Goal: Transaction & Acquisition: Purchase product/service

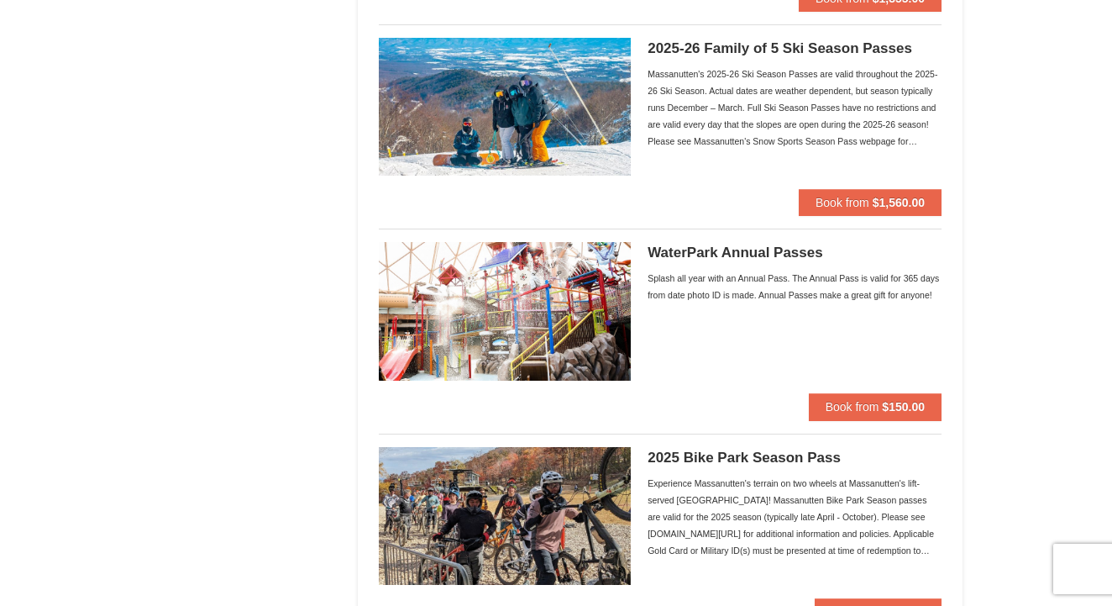
scroll to position [1173, 0]
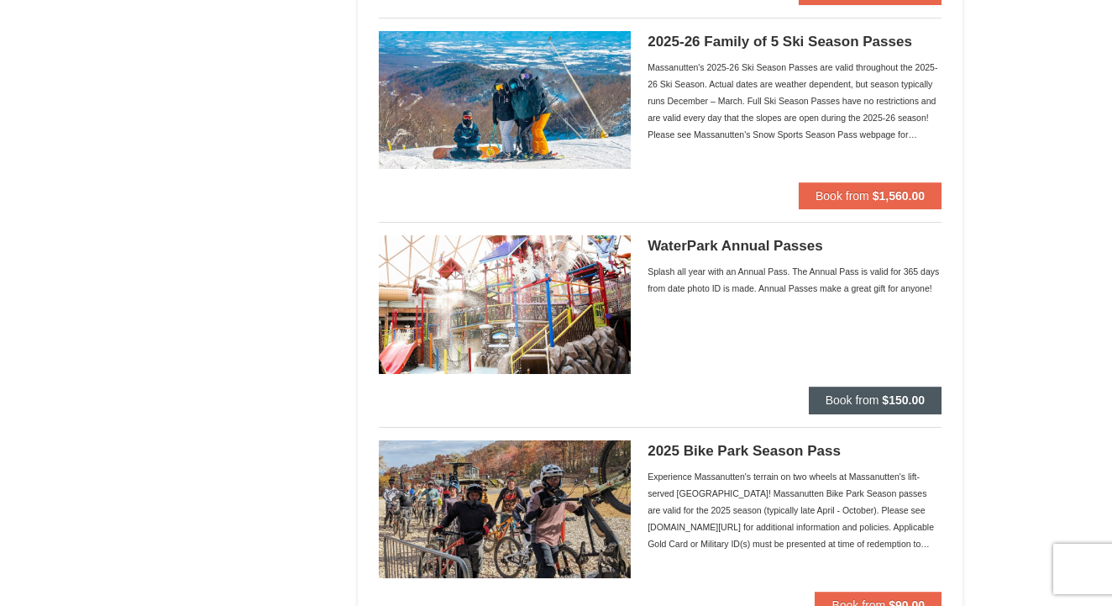
click at [832, 401] on span "Book from" at bounding box center [853, 399] width 54 height 13
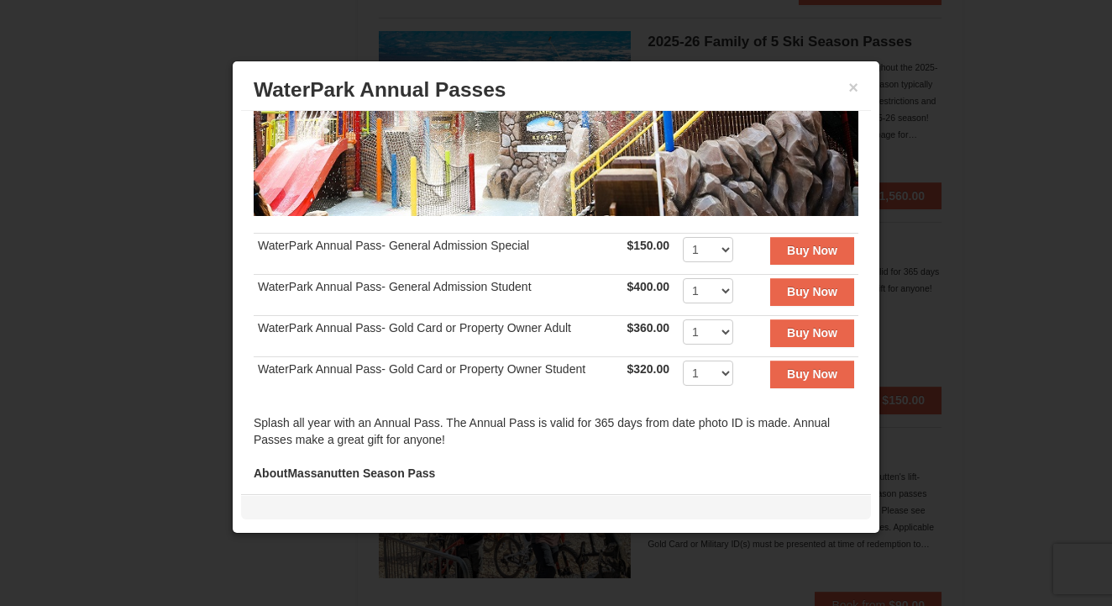
scroll to position [244, 0]
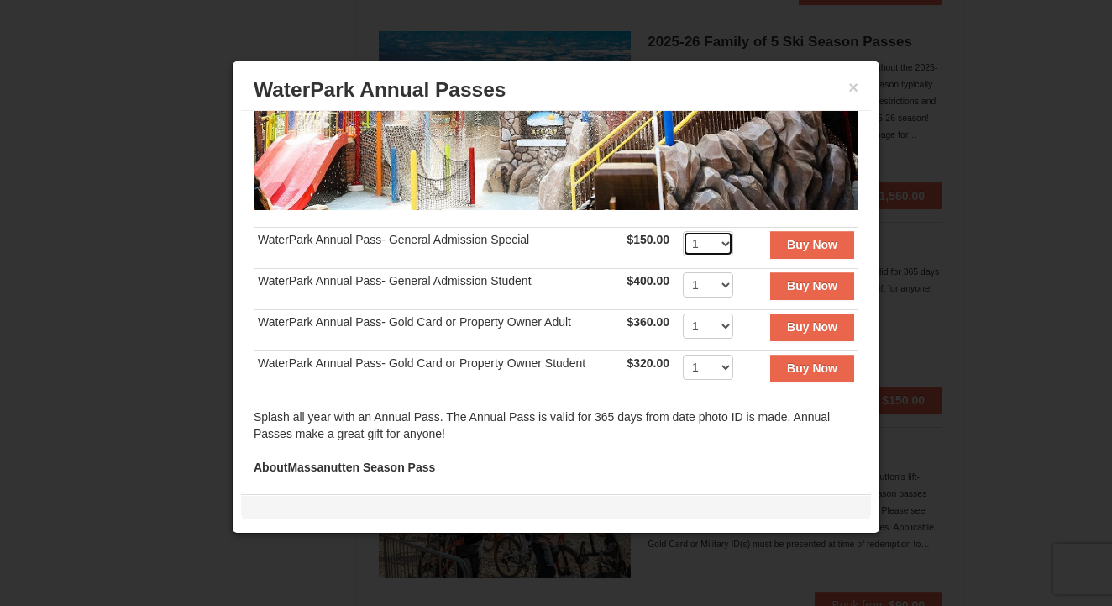
select select "4"
click at [810, 249] on strong "Buy Now" at bounding box center [812, 244] width 50 height 13
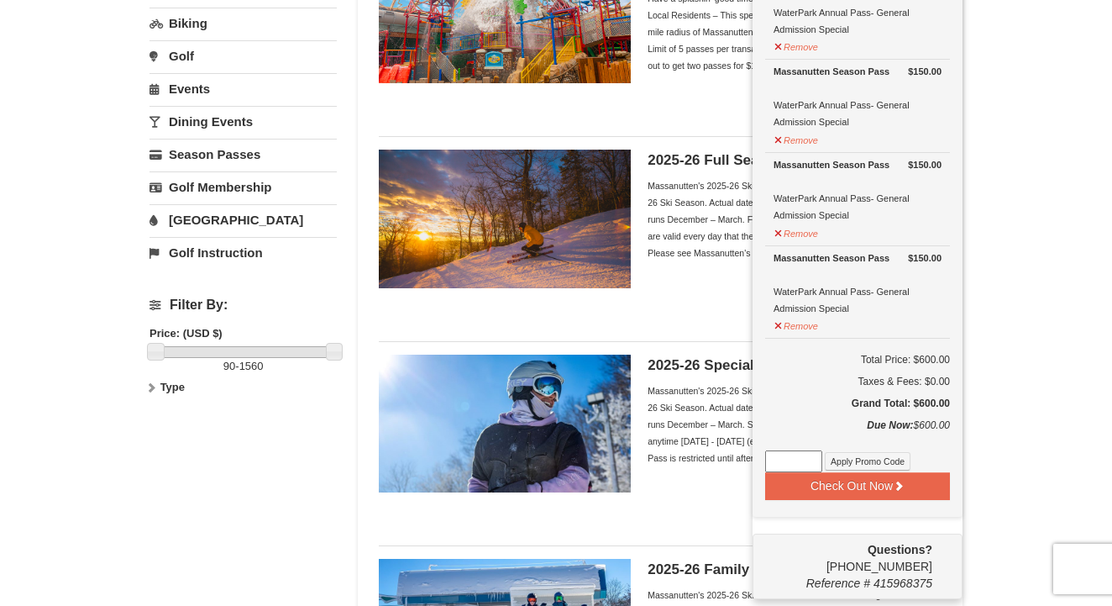
scroll to position [250, 0]
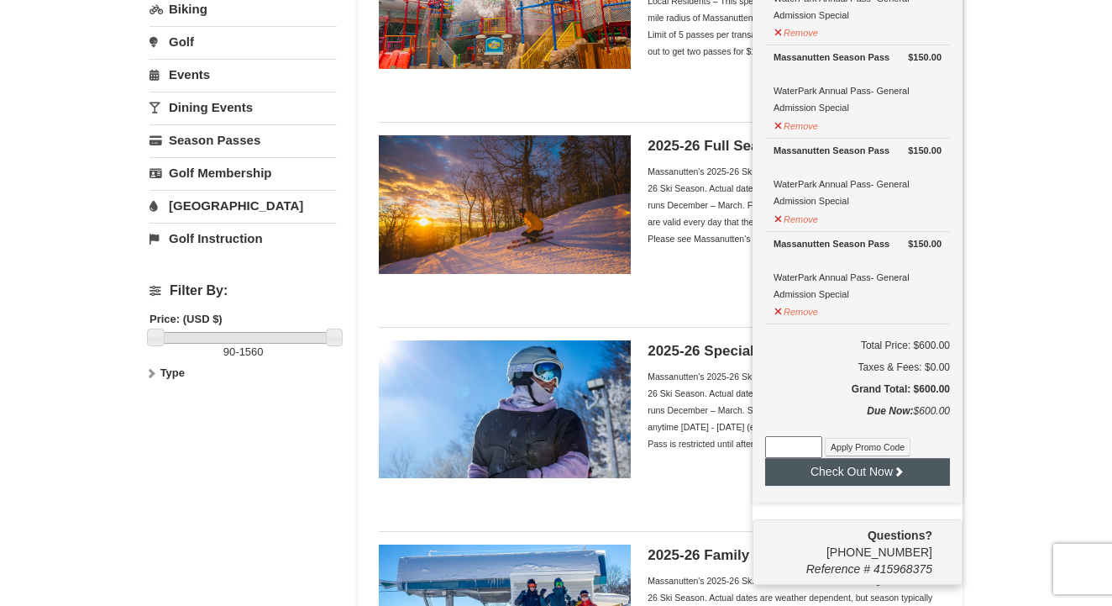
click at [909, 469] on button "Check Out Now" at bounding box center [857, 471] width 185 height 27
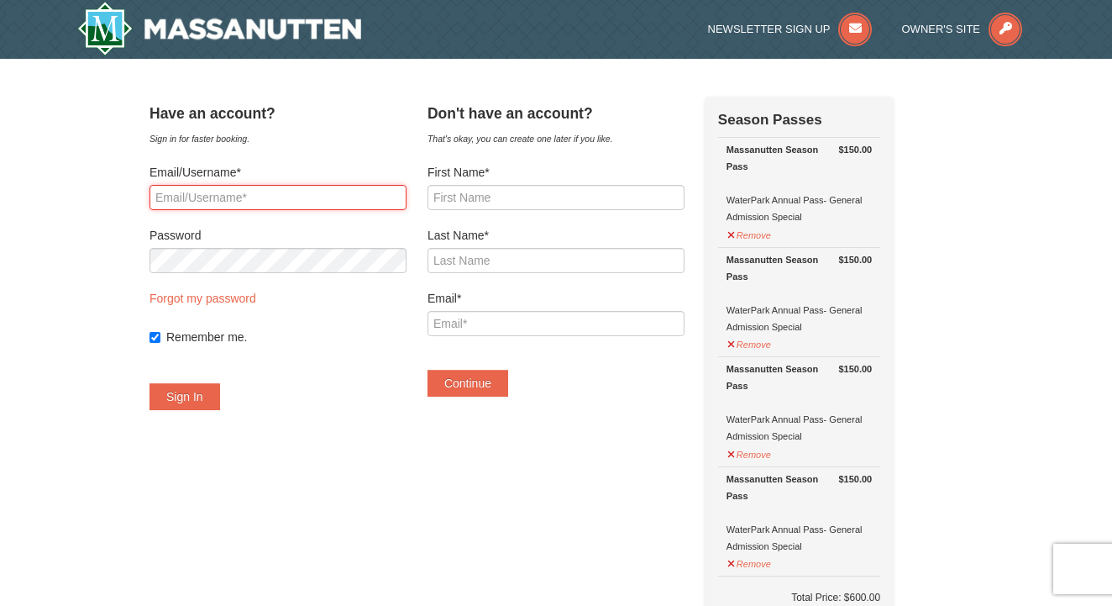
type input "[PERSON_NAME][EMAIL_ADDRESS][DOMAIN_NAME]"
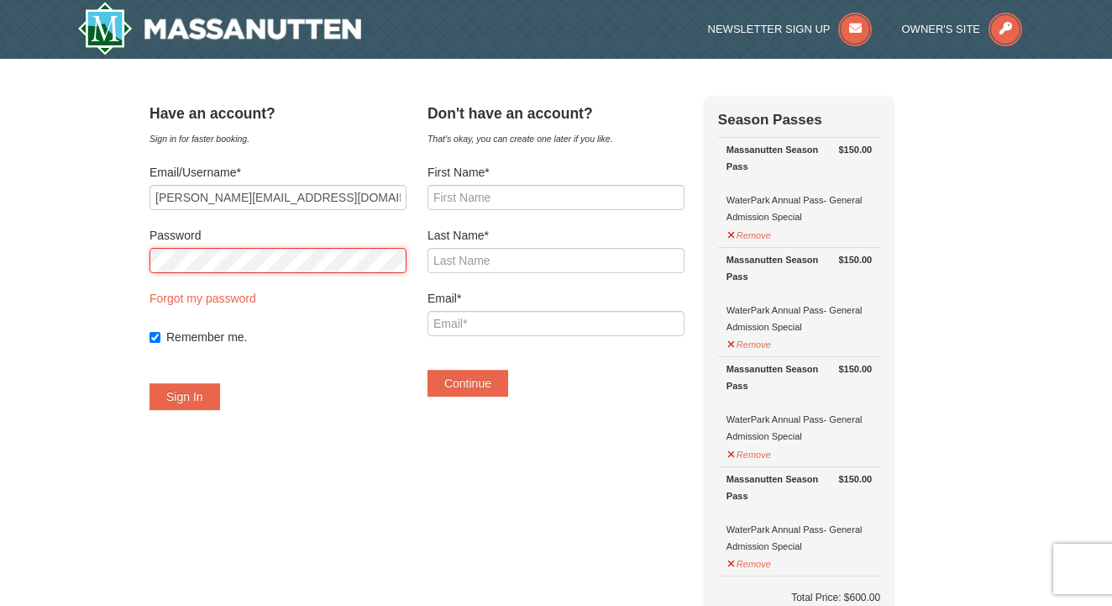
click at [205, 396] on button "Sign In" at bounding box center [185, 396] width 71 height 27
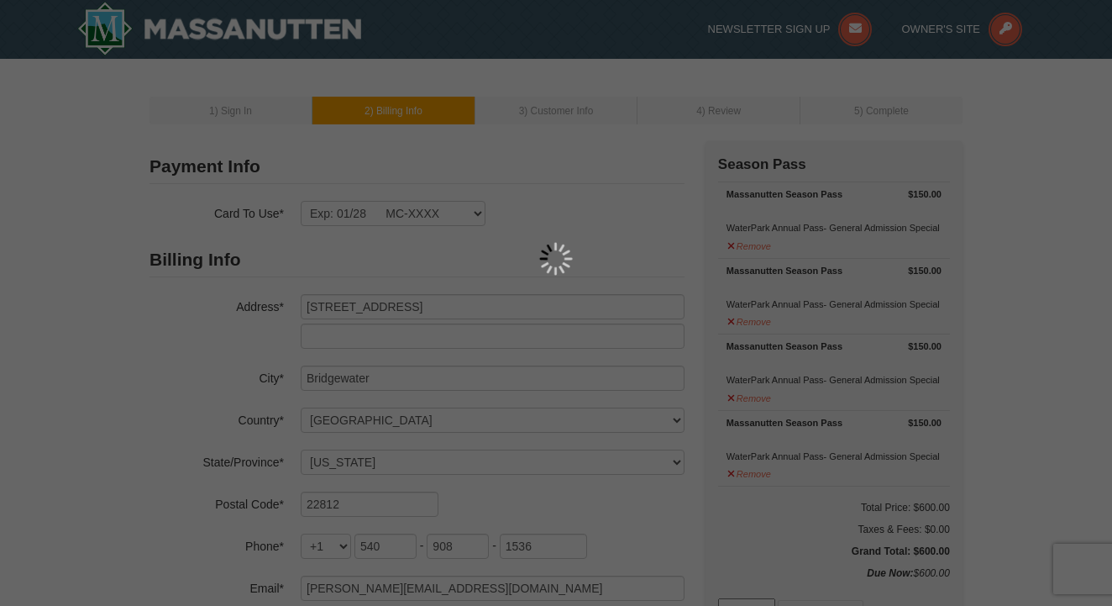
select select "VA"
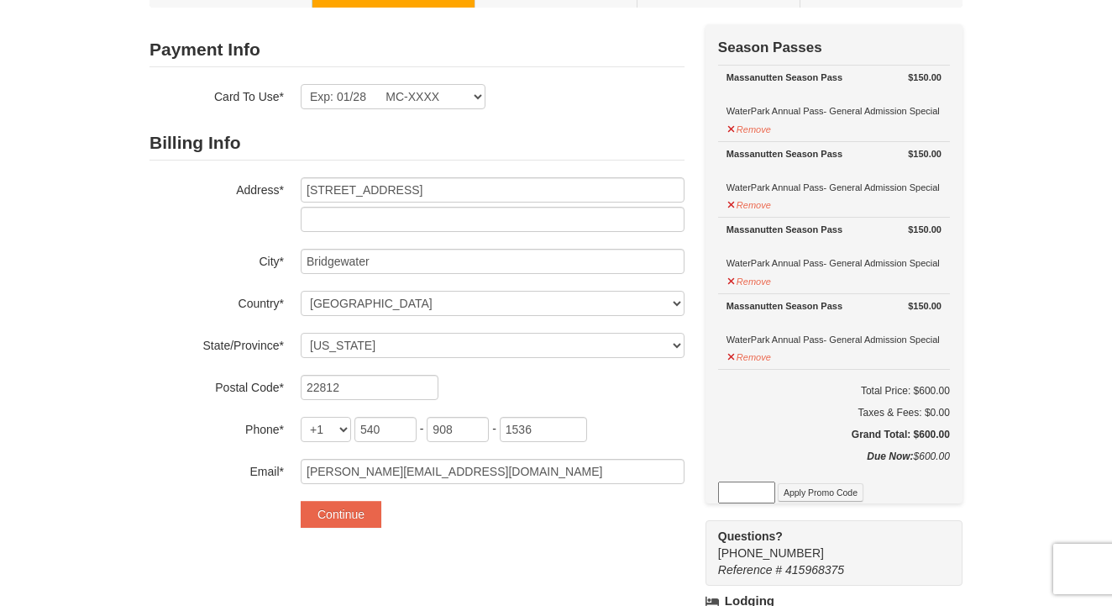
scroll to position [129, 0]
